Goal: Find specific page/section: Find specific page/section

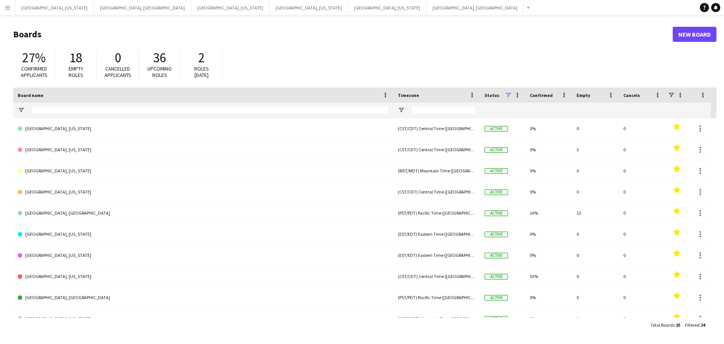
click at [7, 8] on app-icon "Menu" at bounding box center [8, 8] width 6 height 6
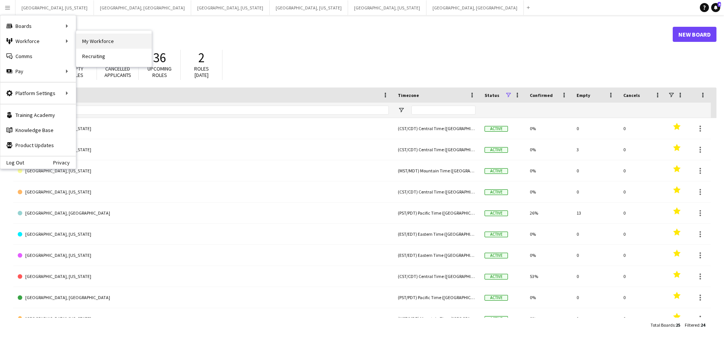
click at [95, 40] on link "My Workforce" at bounding box center [113, 41] width 75 height 15
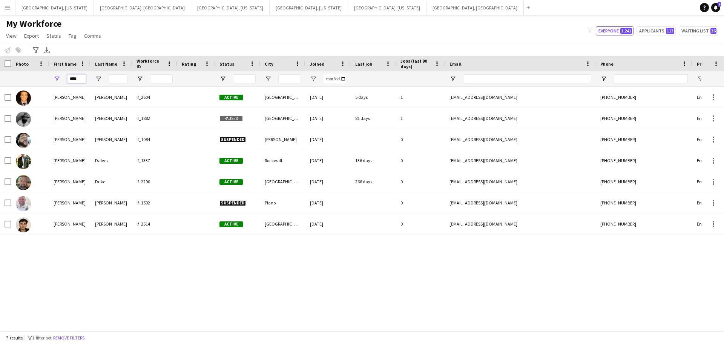
click at [74, 80] on input "****" at bounding box center [76, 78] width 19 height 9
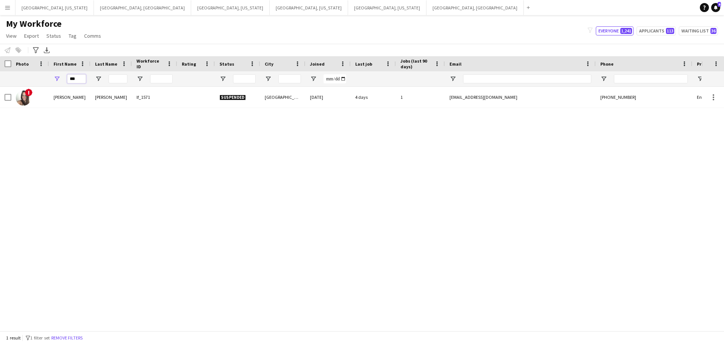
type input "***"
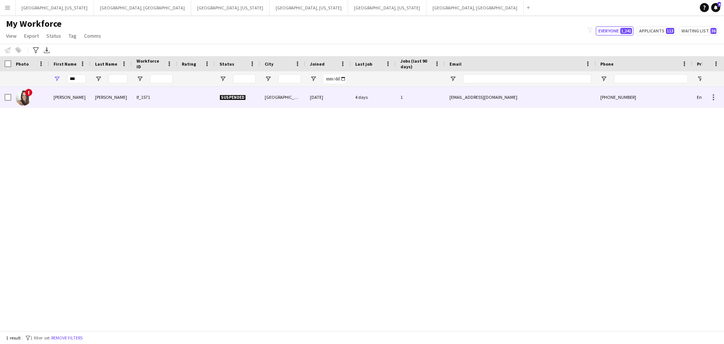
click at [341, 97] on div "[DATE]" at bounding box center [327, 97] width 45 height 21
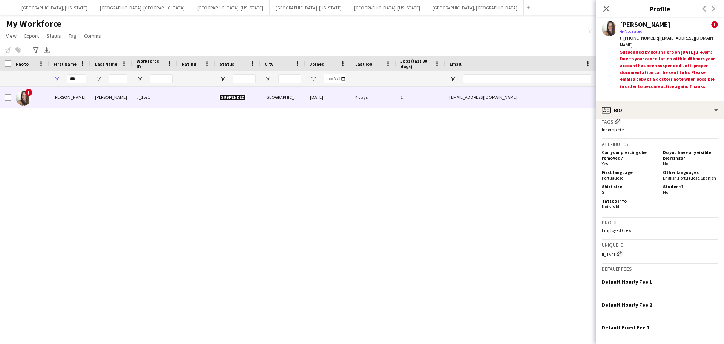
scroll to position [349, 0]
click at [609, 253] on div "lf_1571 Edit crew unique ID" at bounding box center [660, 253] width 116 height 8
click at [612, 254] on div "lf_1571 Edit crew unique ID" at bounding box center [660, 253] width 116 height 8
drag, startPoint x: 615, startPoint y: 253, endPoint x: 608, endPoint y: 253, distance: 7.2
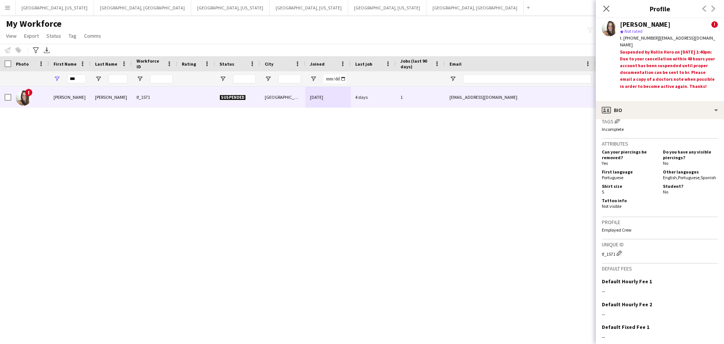
click at [608, 253] on div "lf_1571 Edit crew unique ID" at bounding box center [660, 253] width 116 height 8
drag, startPoint x: 607, startPoint y: 253, endPoint x: 616, endPoint y: 254, distance: 9.1
click at [616, 254] on div "lf_1571 Edit crew unique ID" at bounding box center [660, 253] width 116 height 8
copy div "1571"
